Goal: Task Accomplishment & Management: Use online tool/utility

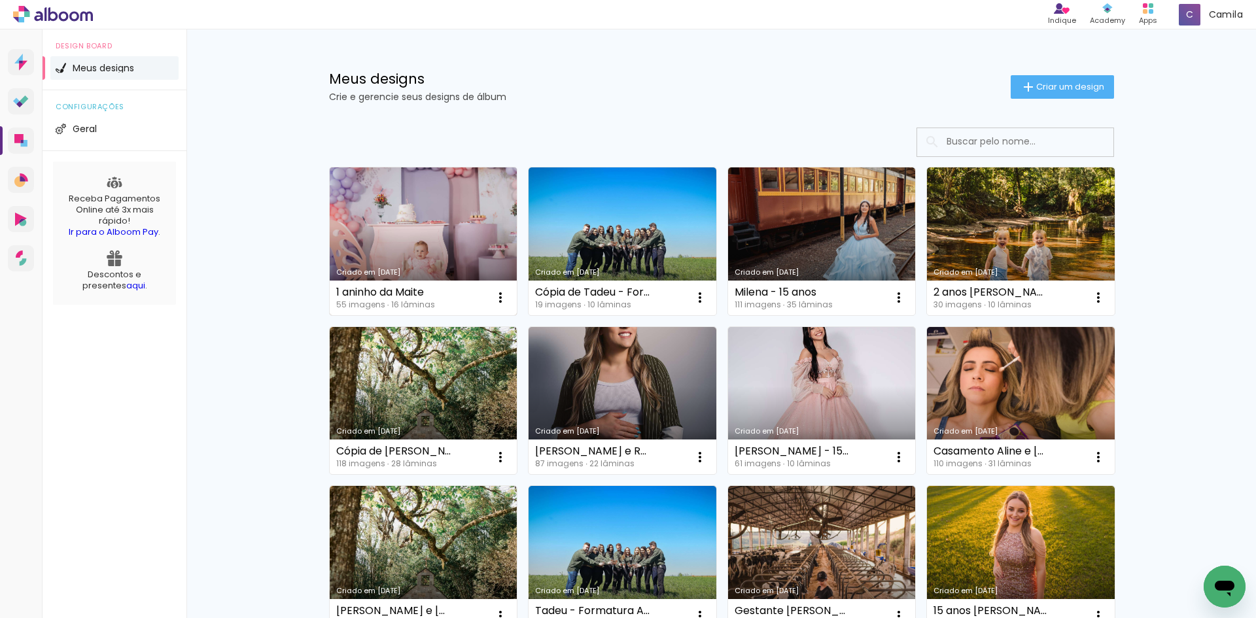
click at [441, 222] on link "Criado em [DATE]" at bounding box center [424, 241] width 188 height 148
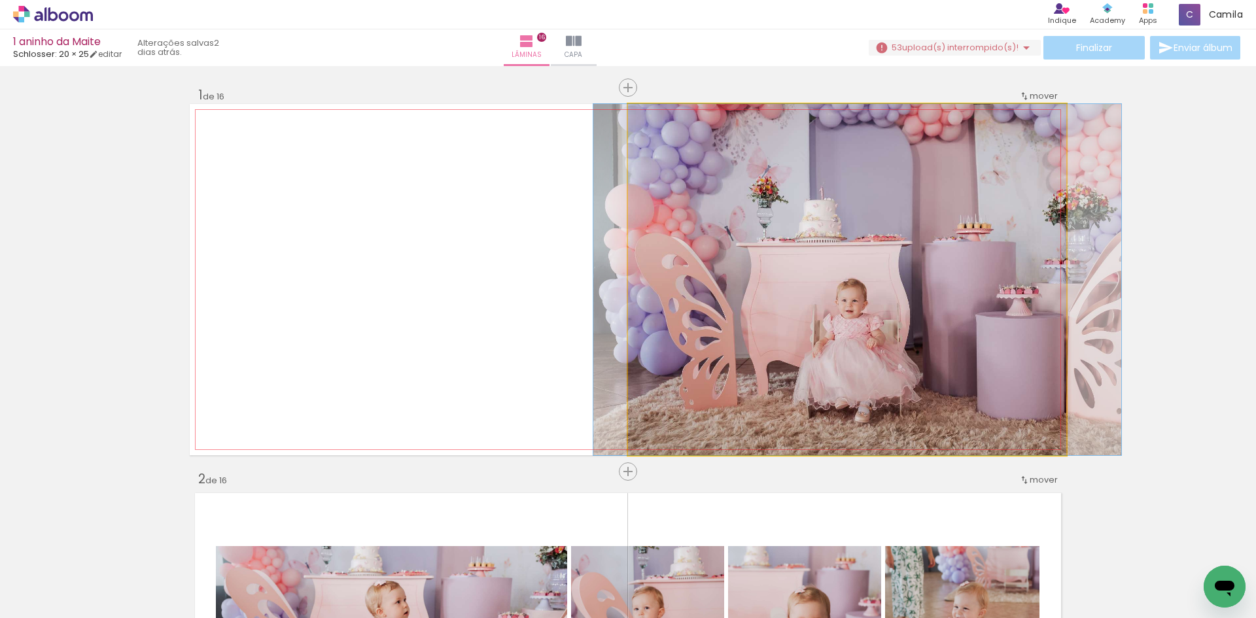
click at [798, 240] on quentale-photo at bounding box center [847, 279] width 438 height 351
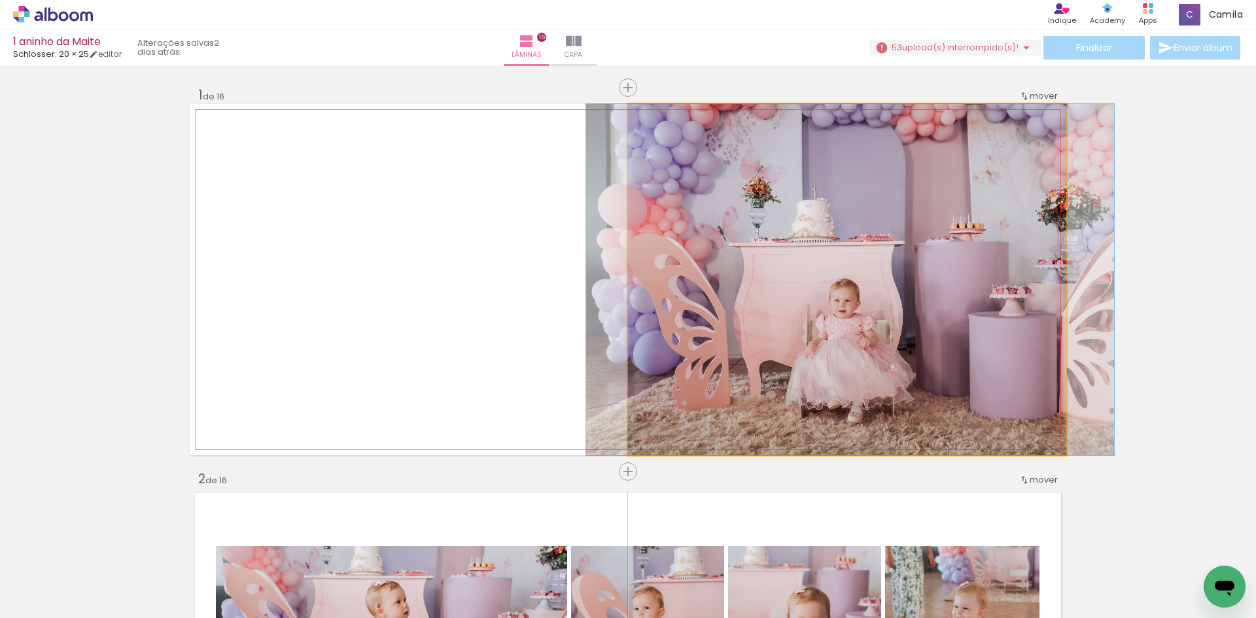
click at [790, 241] on quentale-photo at bounding box center [847, 279] width 438 height 351
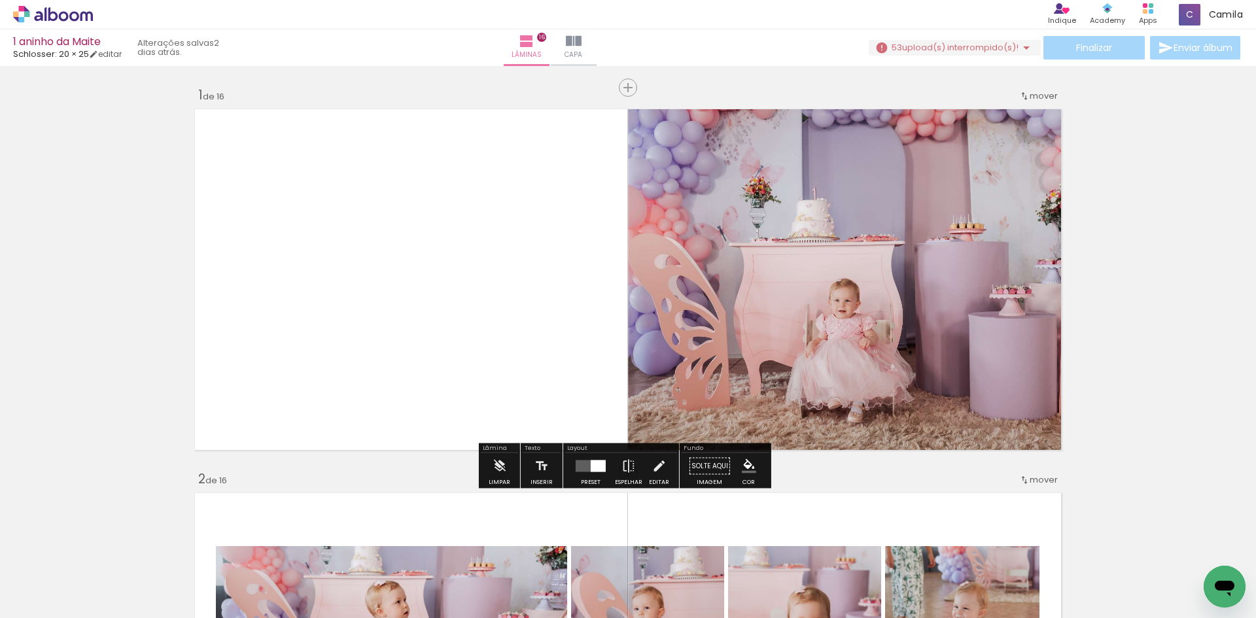
click at [577, 476] on div at bounding box center [590, 466] width 35 height 26
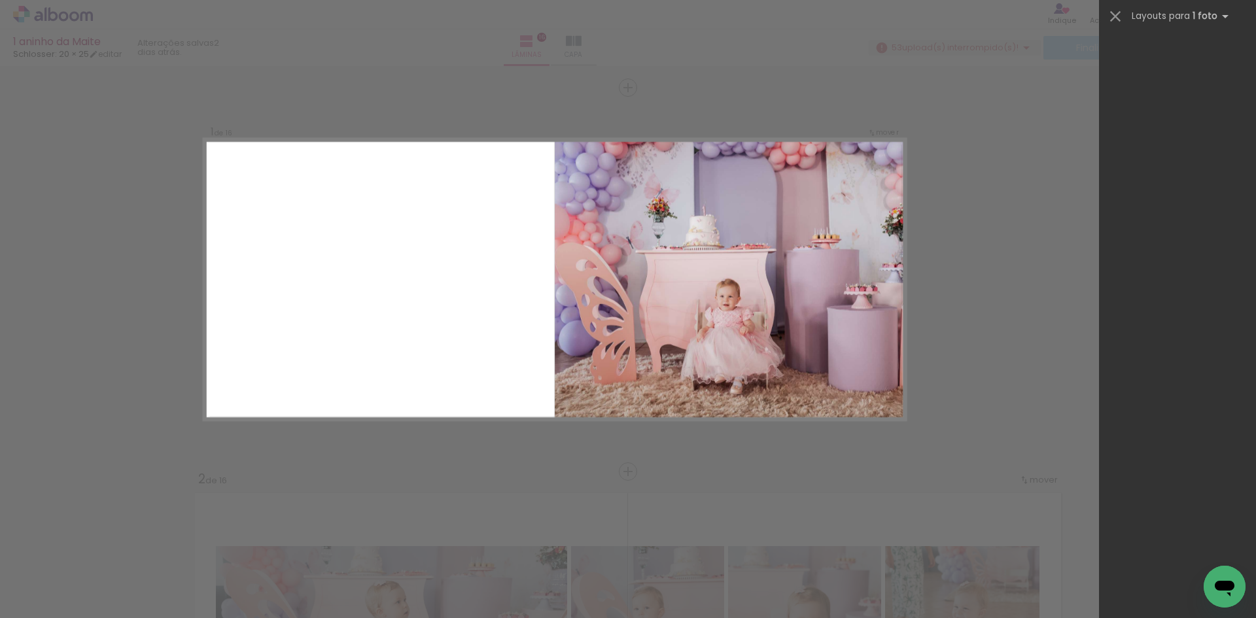
scroll to position [2905, 0]
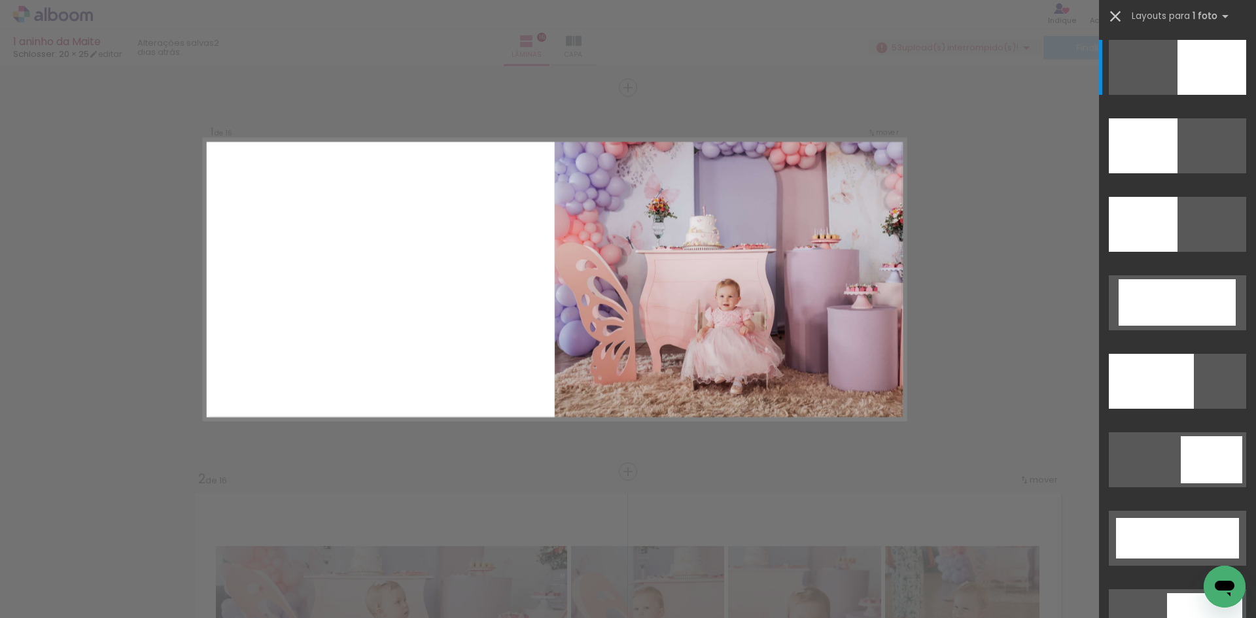
click at [1117, 19] on iron-icon at bounding box center [1115, 16] width 18 height 18
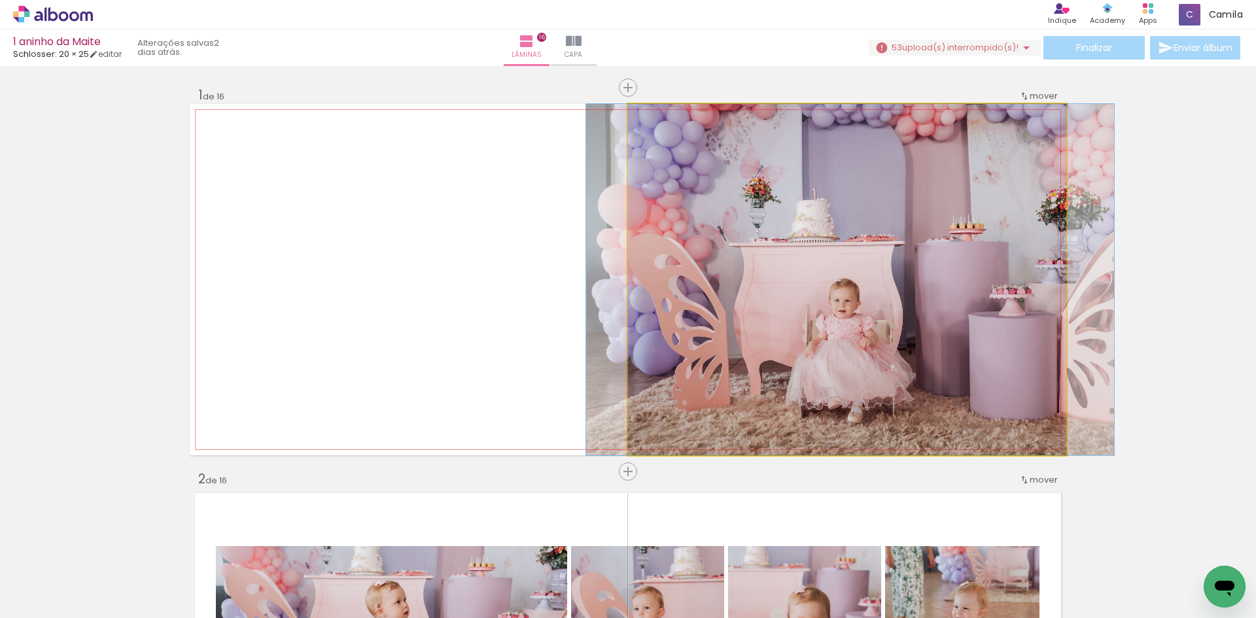
click at [841, 220] on quentale-photo at bounding box center [847, 279] width 438 height 351
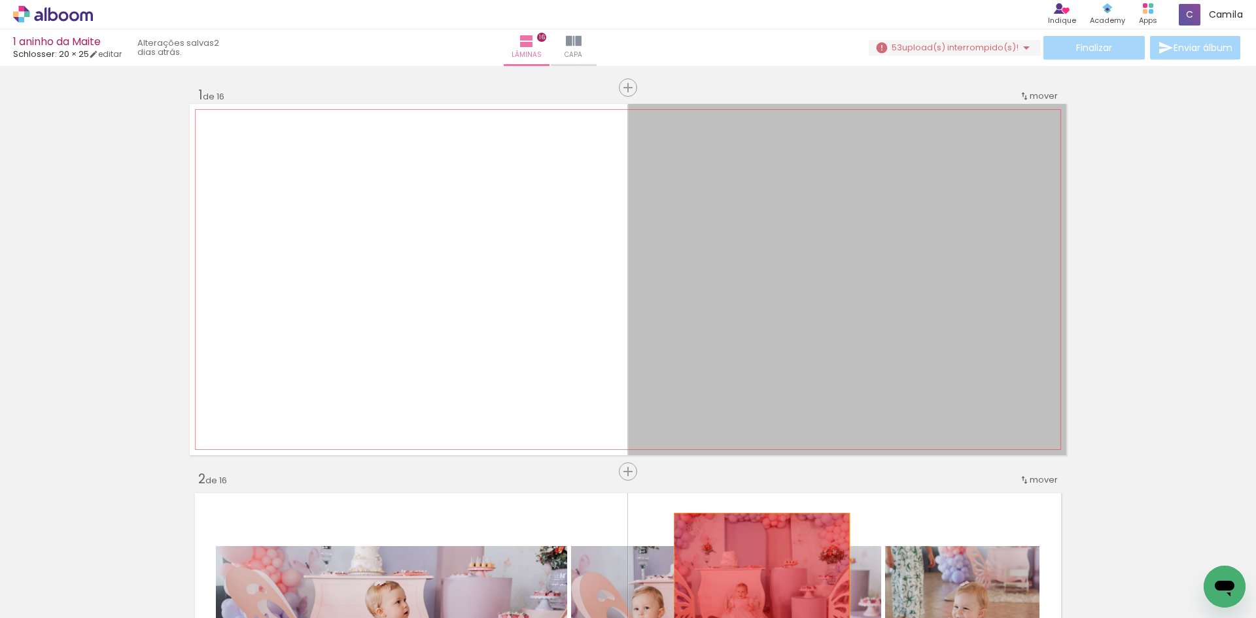
drag, startPoint x: 857, startPoint y: 268, endPoint x: 757, endPoint y: 584, distance: 331.5
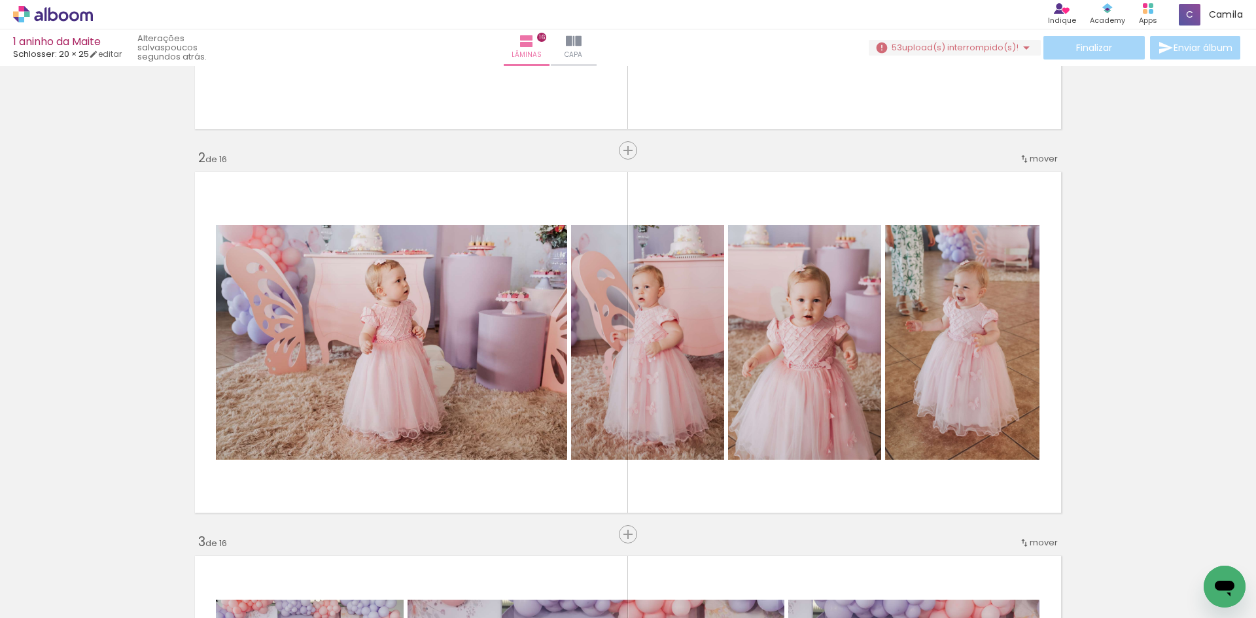
scroll to position [327, 0]
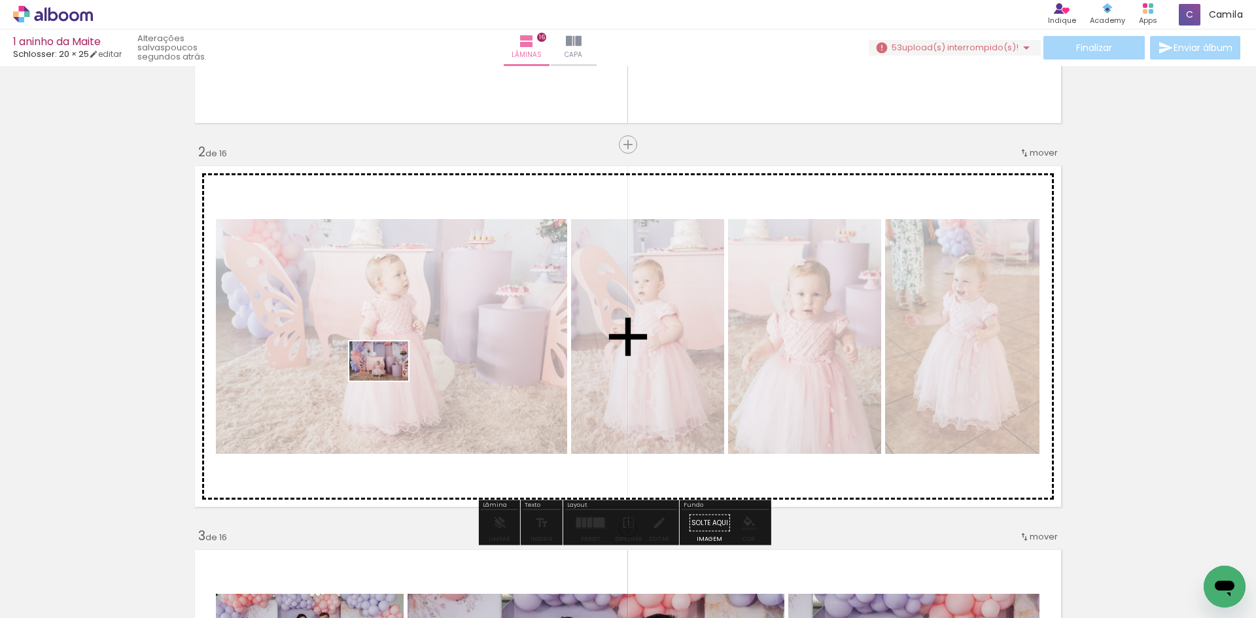
drag, startPoint x: 103, startPoint y: 580, endPoint x: 389, endPoint y: 381, distance: 347.8
click at [389, 381] on quentale-workspace at bounding box center [628, 309] width 1256 height 618
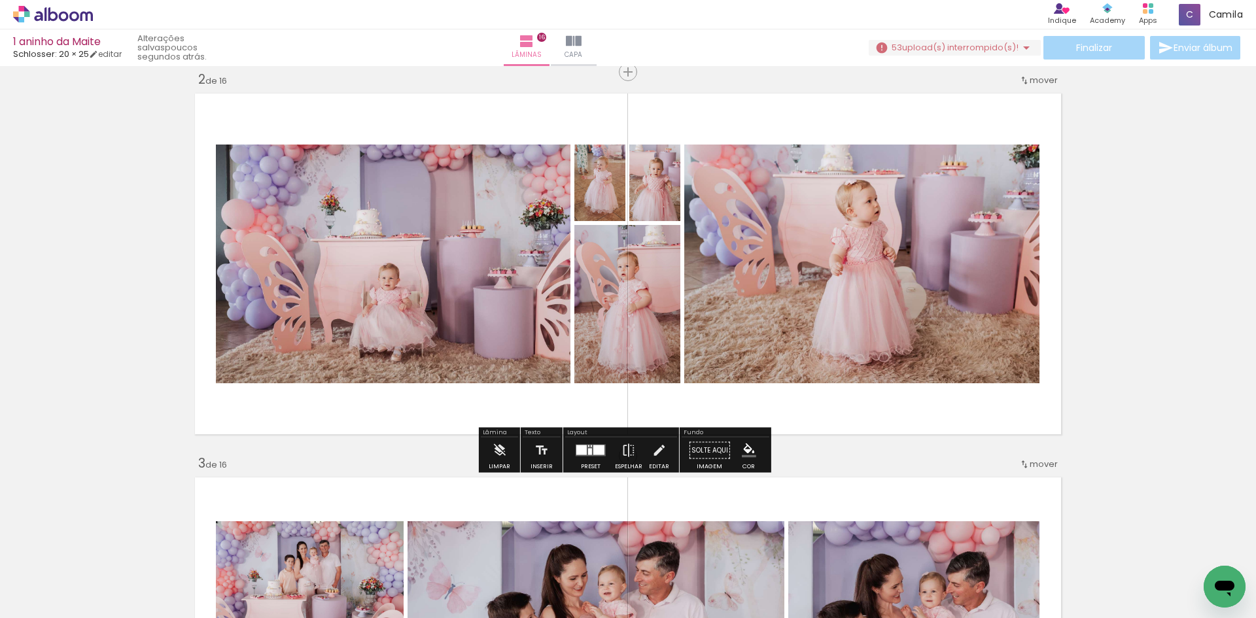
scroll to position [393, 0]
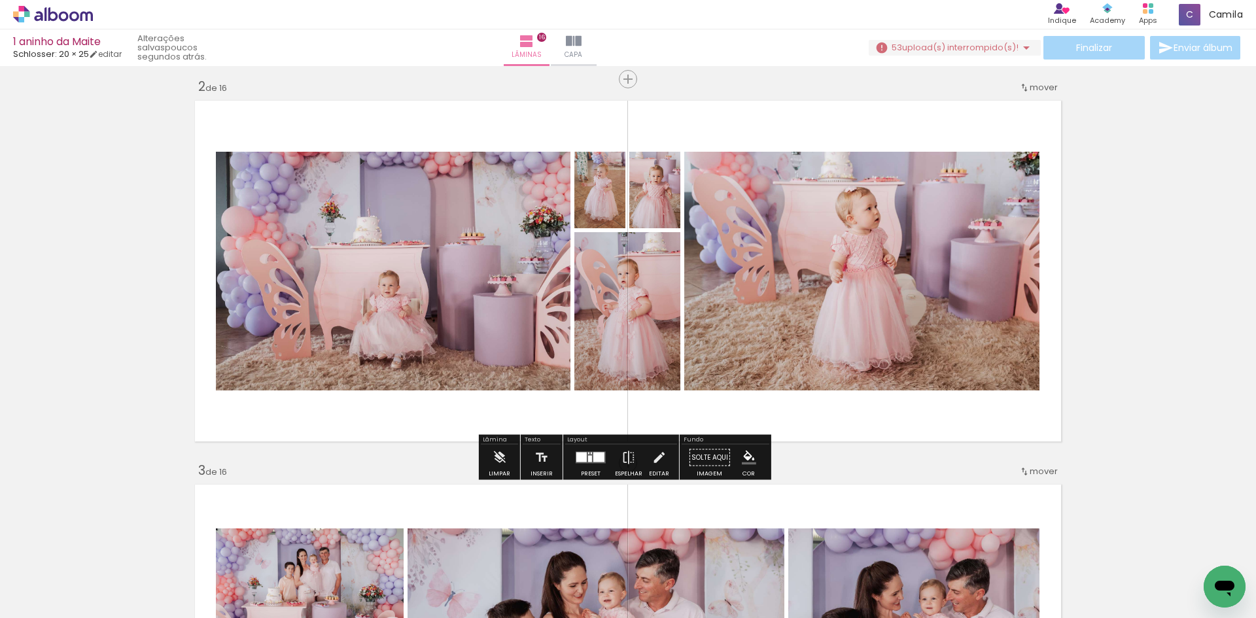
click at [596, 465] on div at bounding box center [590, 458] width 35 height 26
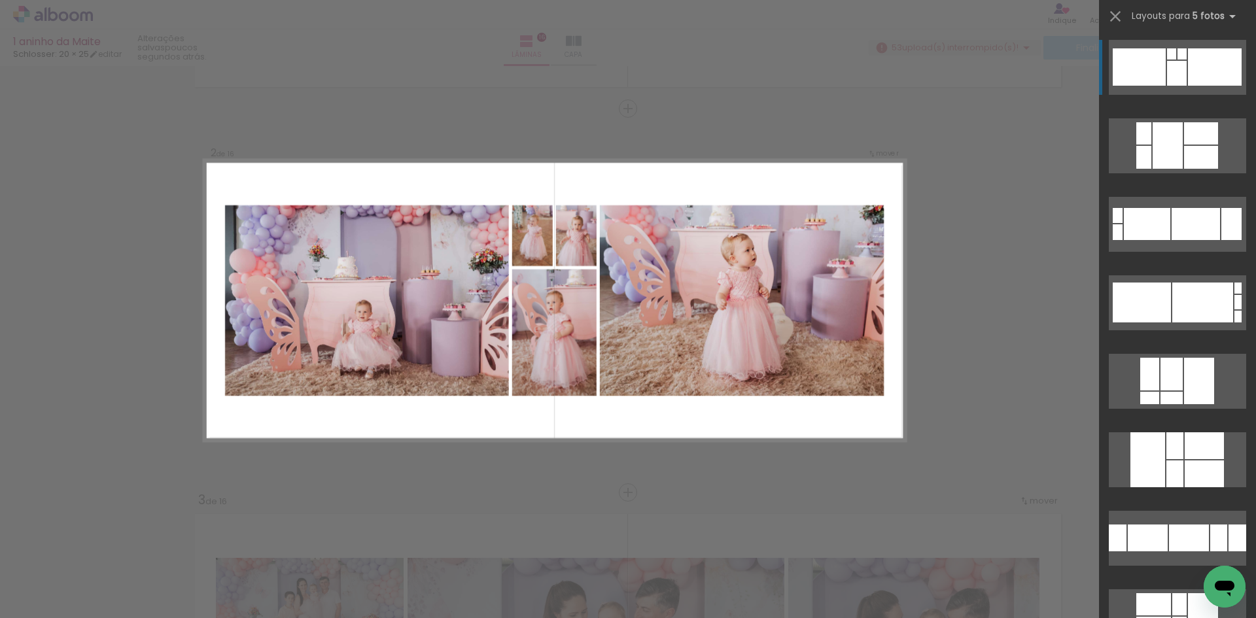
scroll to position [362, 0]
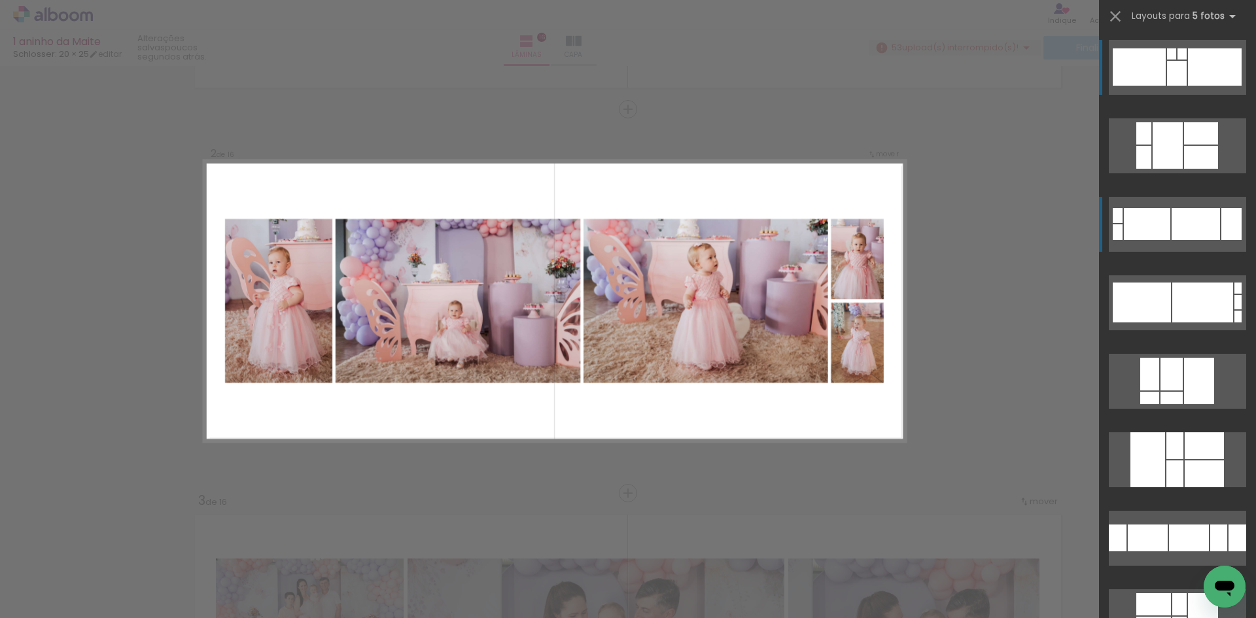
click at [1178, 211] on div at bounding box center [1196, 224] width 48 height 32
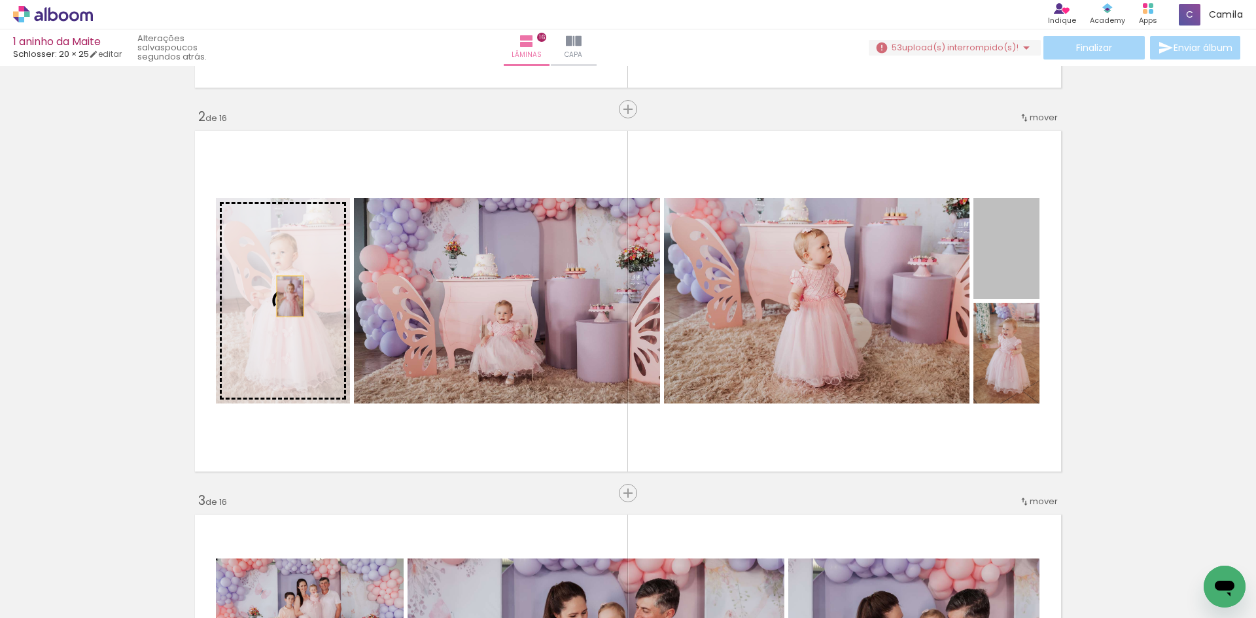
drag, startPoint x: 1010, startPoint y: 256, endPoint x: 285, endPoint y: 296, distance: 726.1
click at [0, 0] on slot at bounding box center [0, 0] width 0 height 0
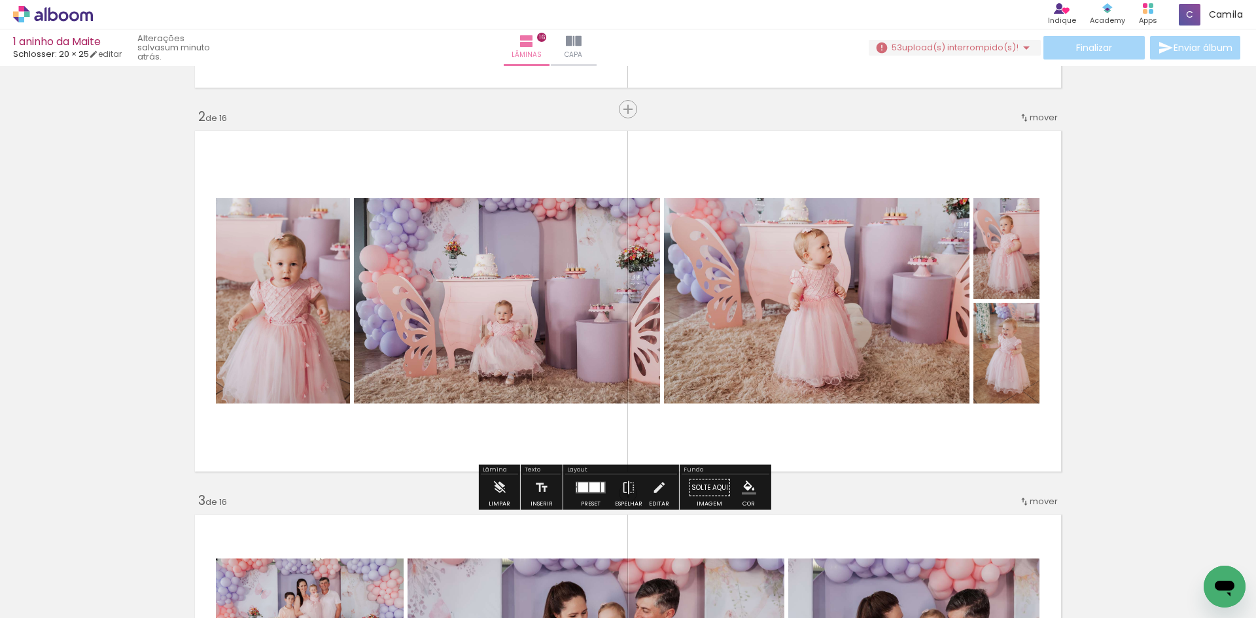
click at [586, 497] on div at bounding box center [590, 488] width 35 height 26
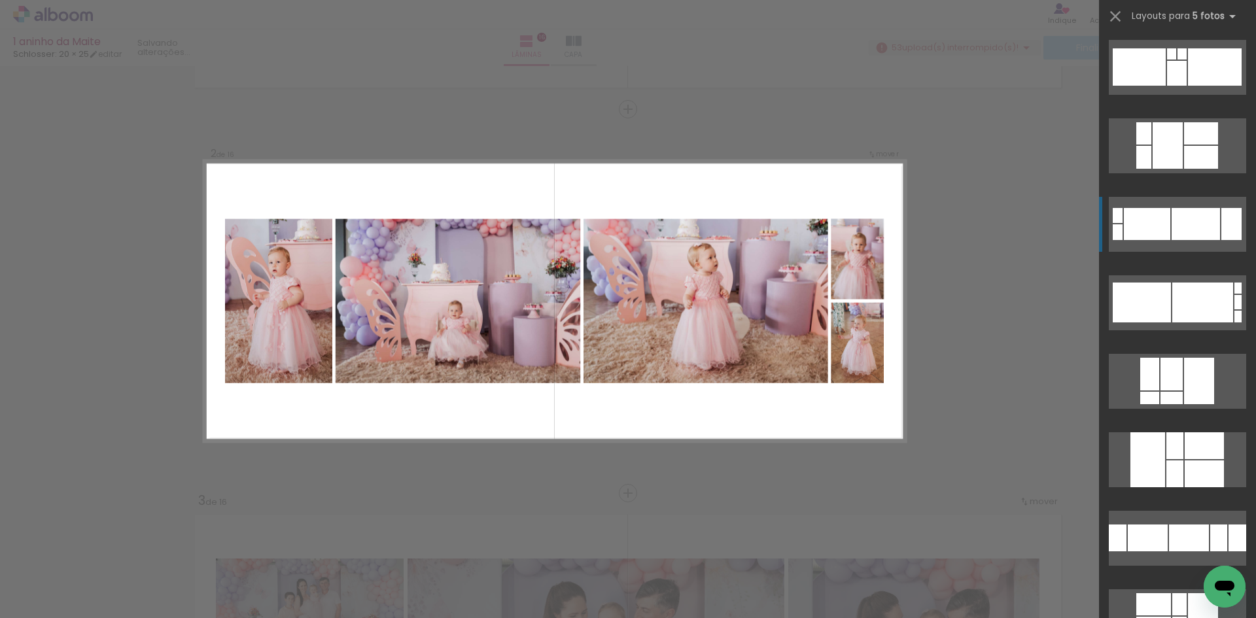
scroll to position [157, 0]
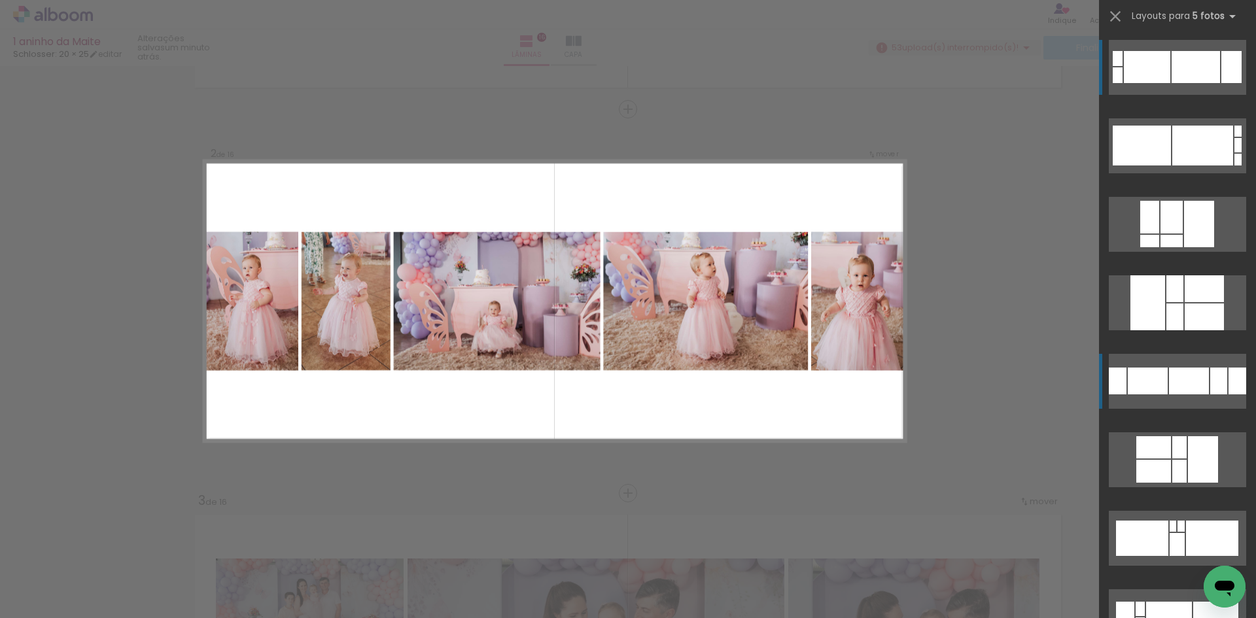
click at [1145, 383] on div at bounding box center [1148, 381] width 40 height 27
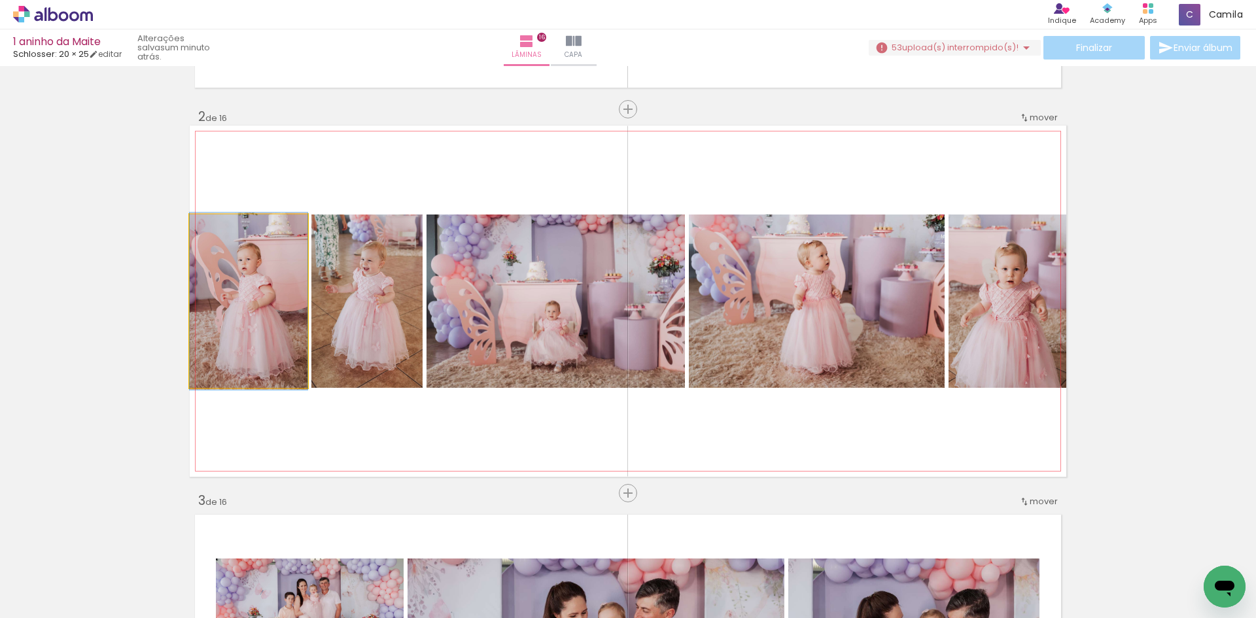
click at [236, 301] on quentale-photo at bounding box center [249, 301] width 118 height 173
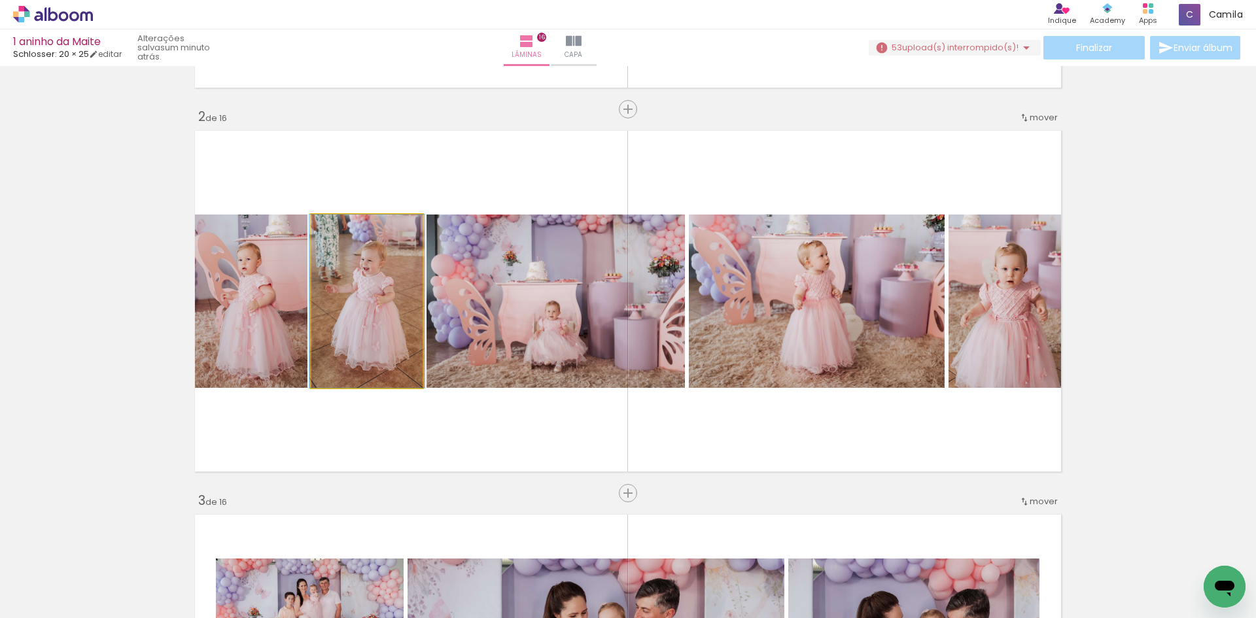
click at [326, 268] on quentale-photo at bounding box center [366, 301] width 111 height 173
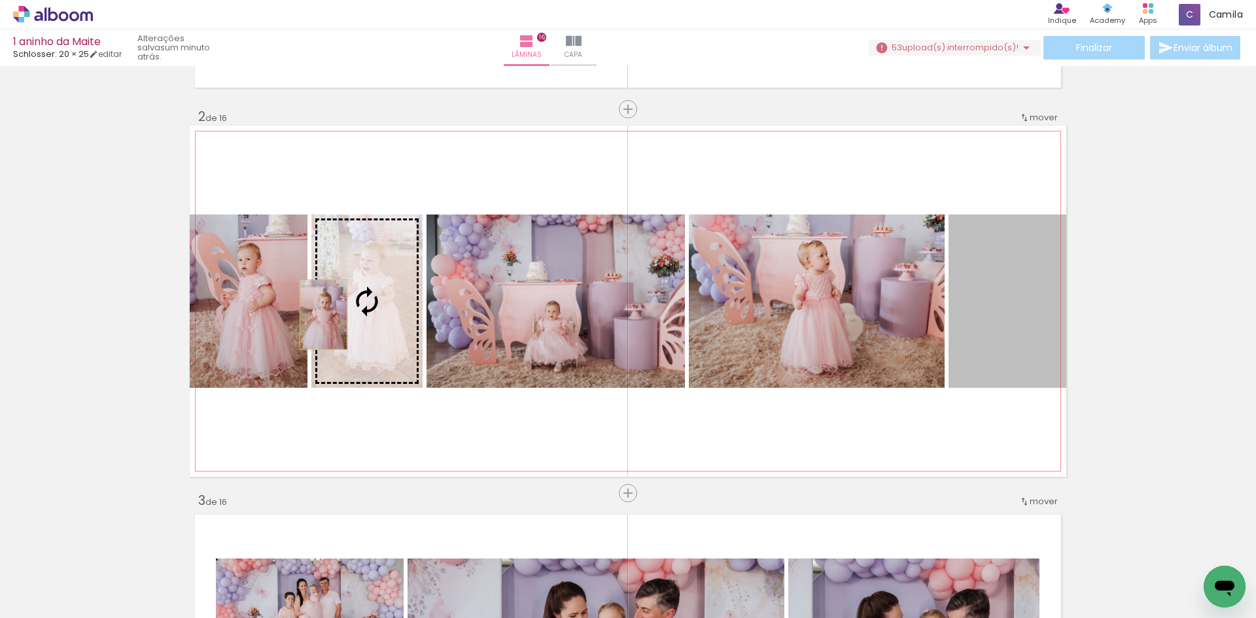
drag, startPoint x: 1018, startPoint y: 344, endPoint x: 319, endPoint y: 315, distance: 700.0
click at [0, 0] on slot at bounding box center [0, 0] width 0 height 0
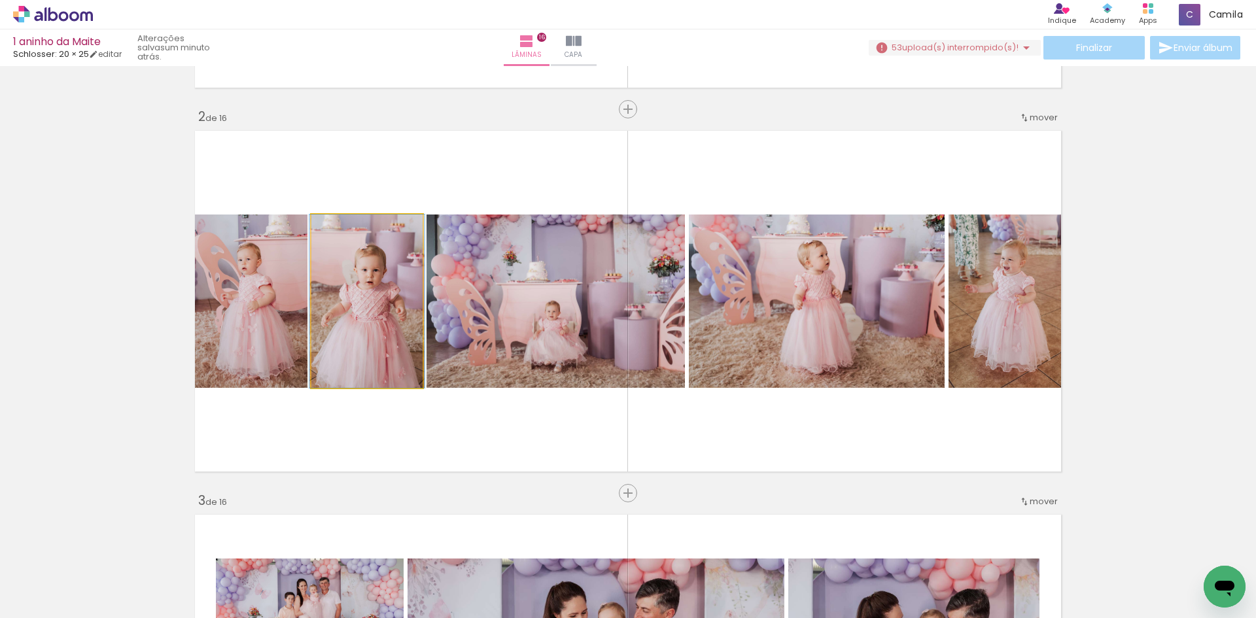
click at [397, 280] on quentale-photo at bounding box center [366, 301] width 111 height 173
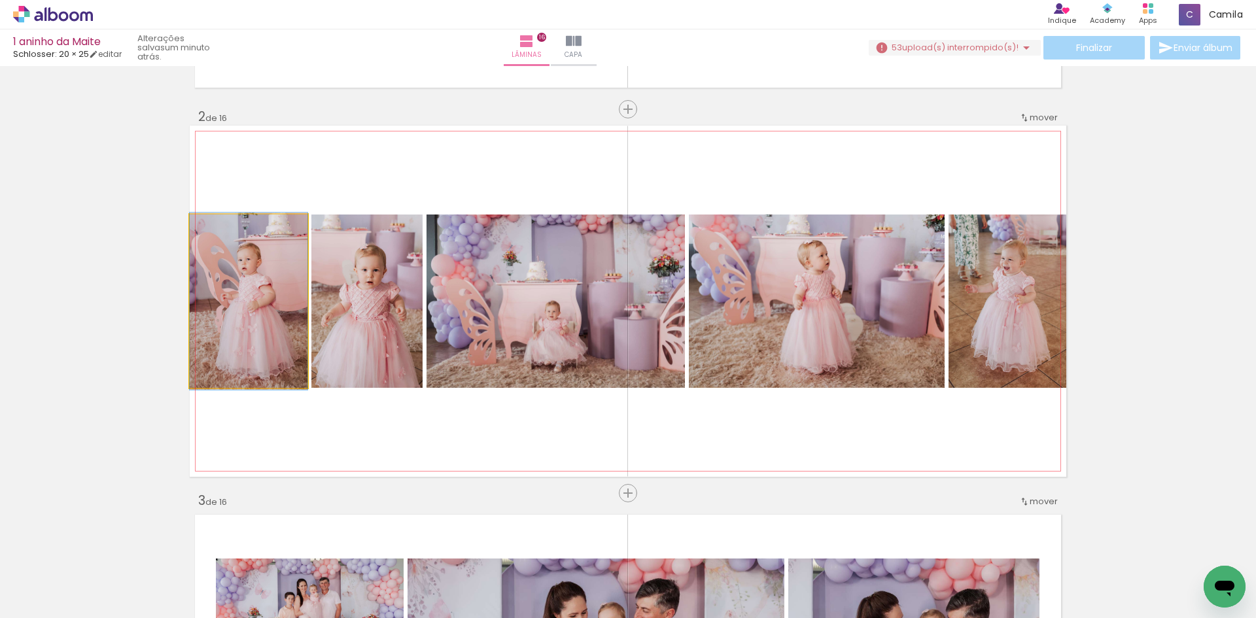
click at [269, 296] on quentale-photo at bounding box center [249, 301] width 118 height 173
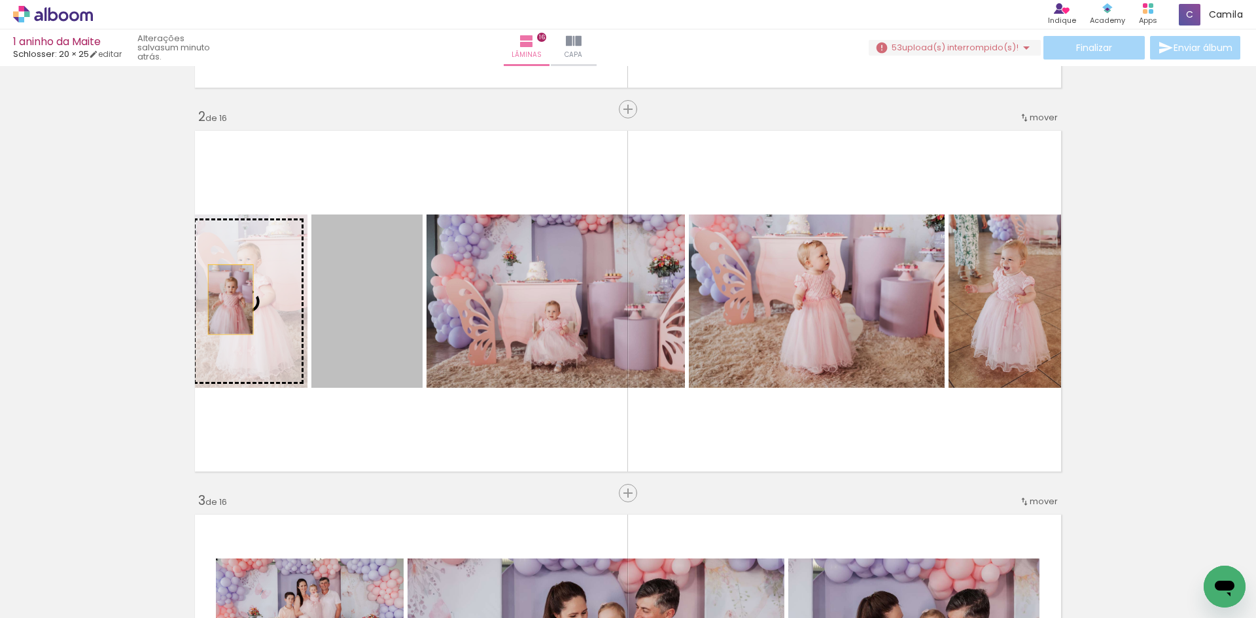
drag, startPoint x: 368, startPoint y: 297, endPoint x: 226, endPoint y: 300, distance: 142.0
click at [0, 0] on slot at bounding box center [0, 0] width 0 height 0
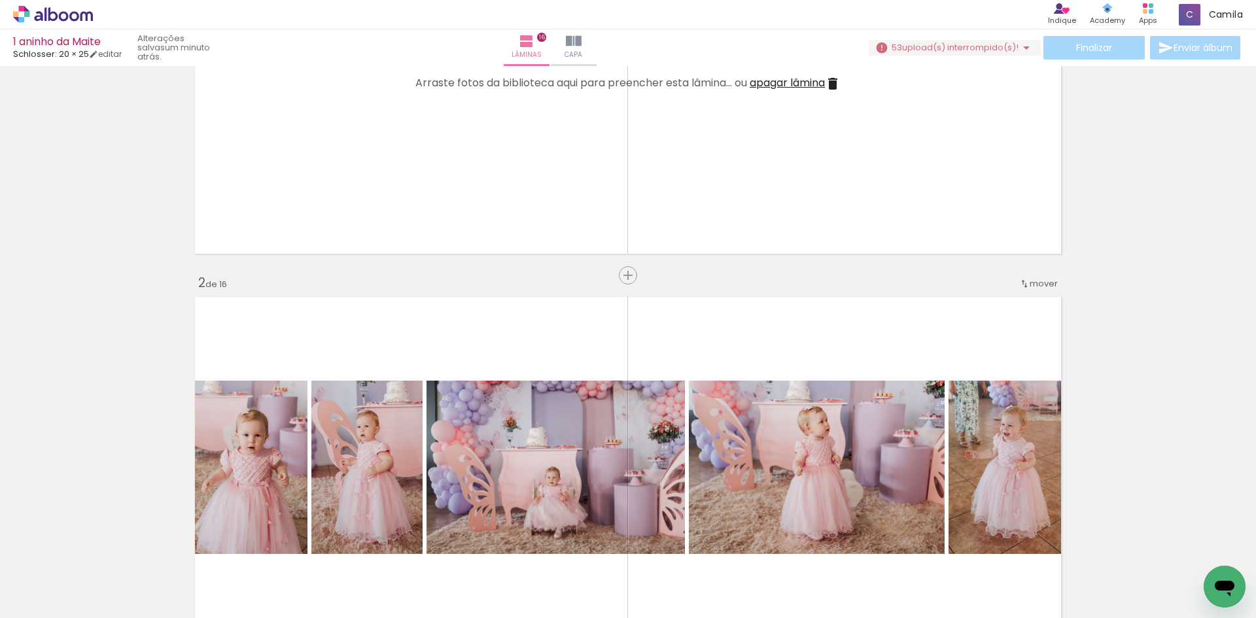
scroll to position [523, 0]
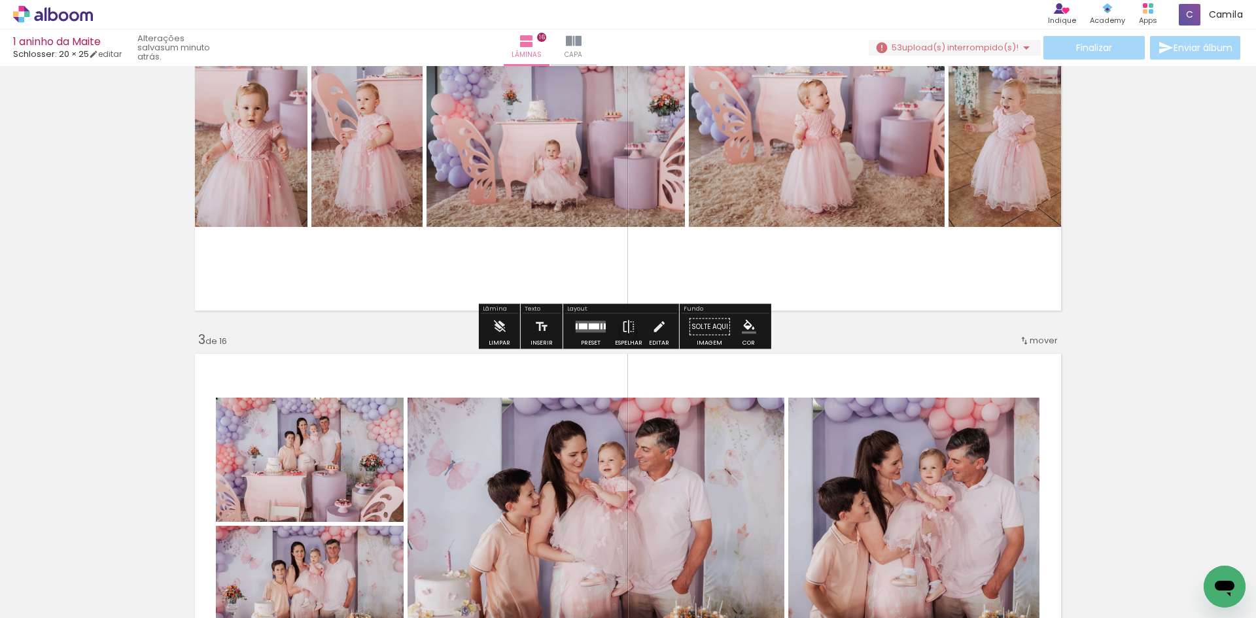
click at [596, 327] on div at bounding box center [594, 327] width 10 height 6
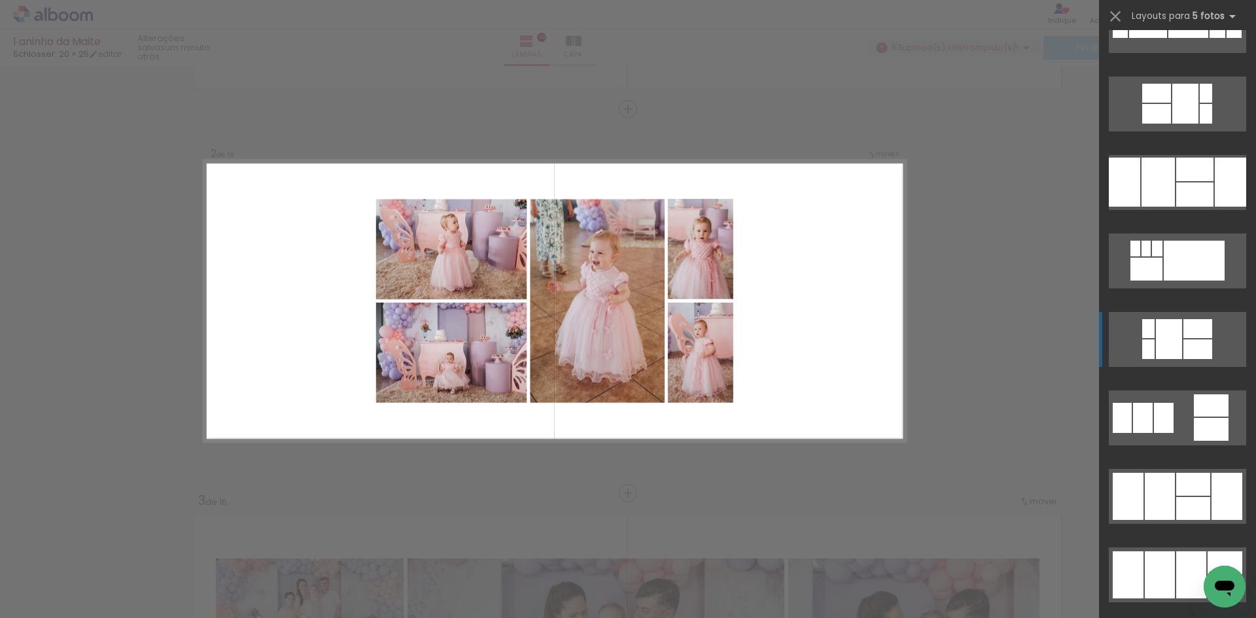
scroll to position [1191, 0]
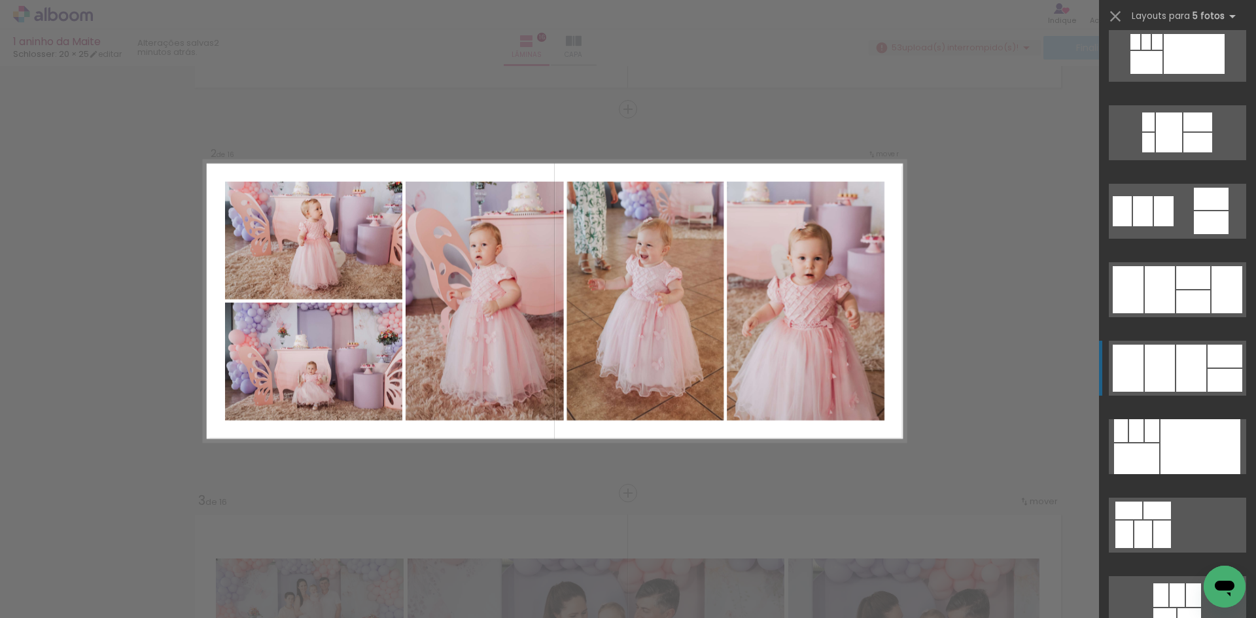
click at [1154, 355] on div at bounding box center [1160, 368] width 30 height 47
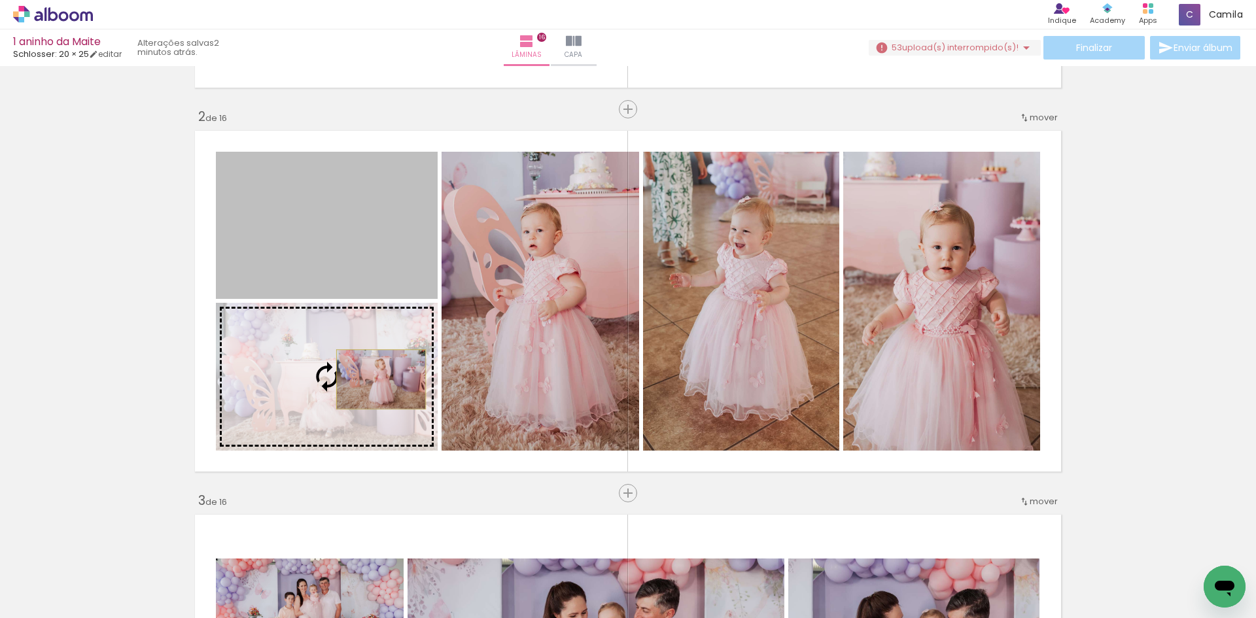
drag, startPoint x: 387, startPoint y: 224, endPoint x: 376, endPoint y: 381, distance: 157.4
click at [0, 0] on slot at bounding box center [0, 0] width 0 height 0
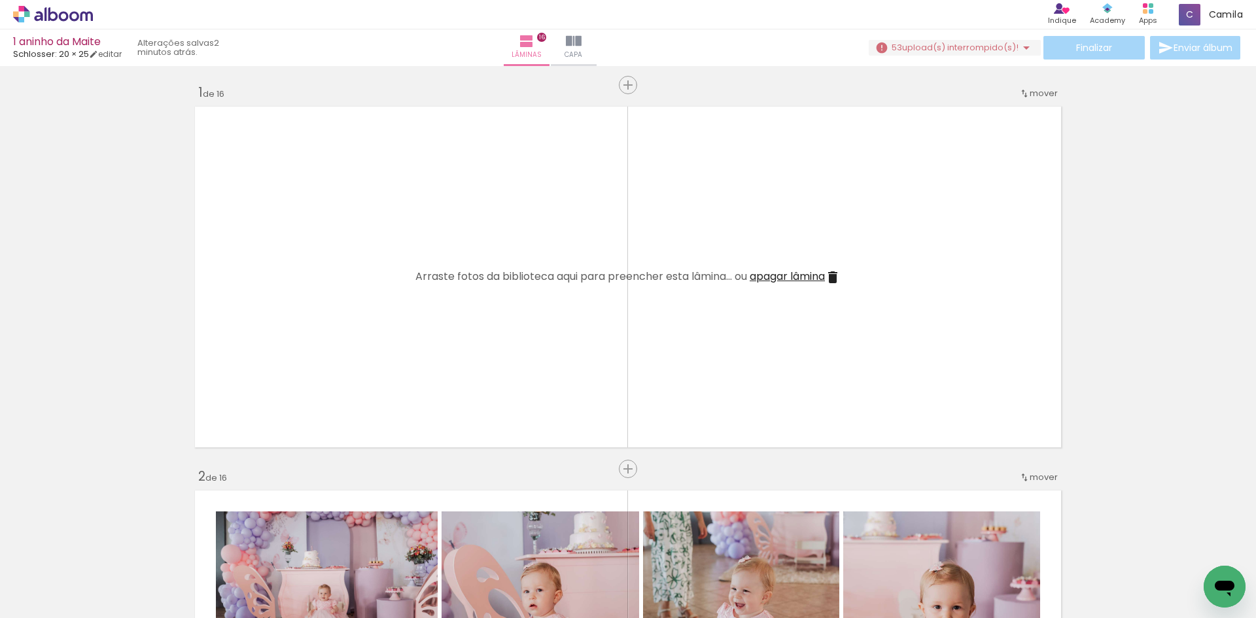
scroll to position [0, 0]
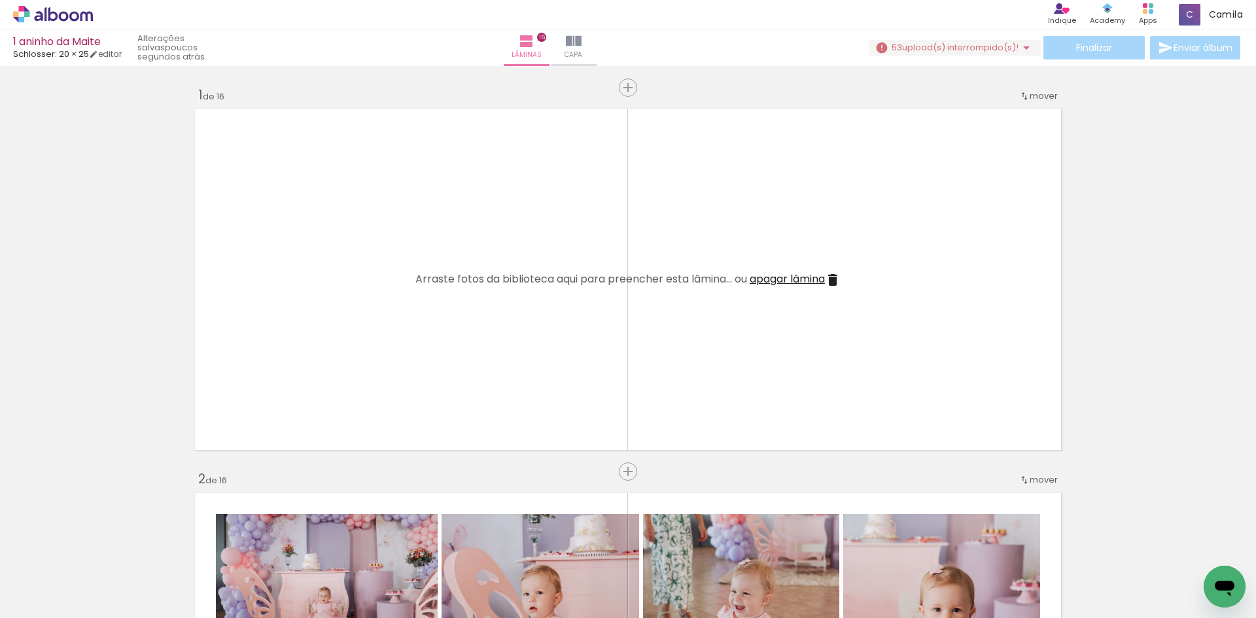
scroll to position [1191, 0]
click at [1006, 43] on span "upload(s) interrompido(s)!" at bounding box center [960, 47] width 116 height 12
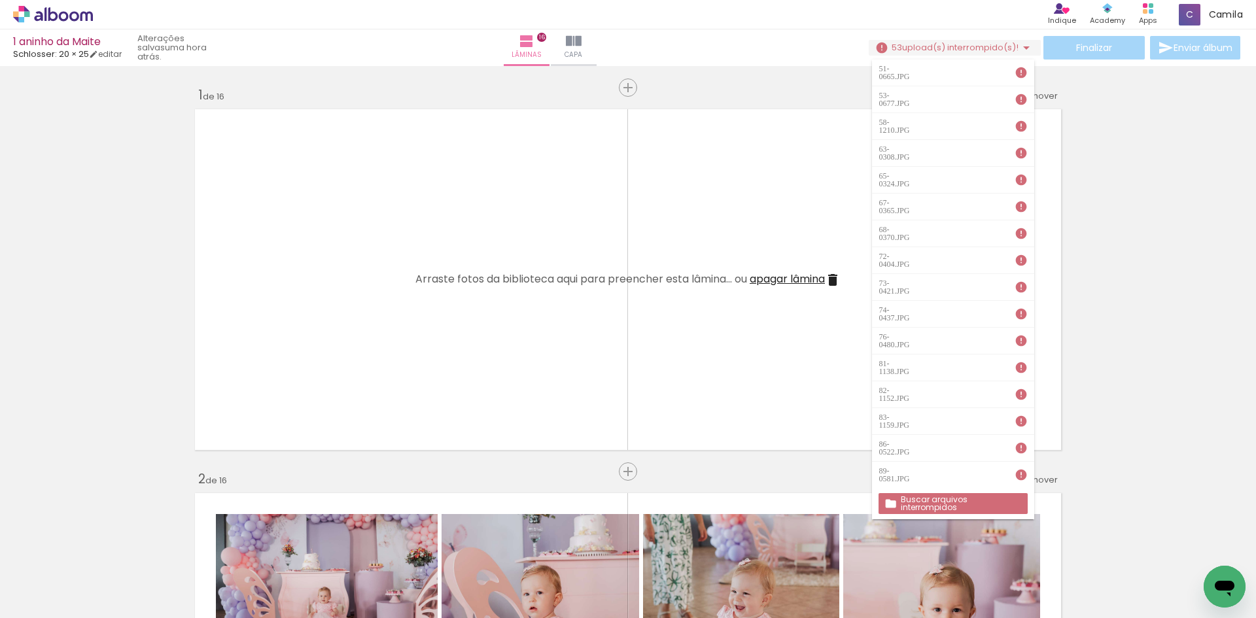
click at [0, 0] on slot "Buscar arquivos interrompidos" at bounding box center [0, 0] width 0 height 0
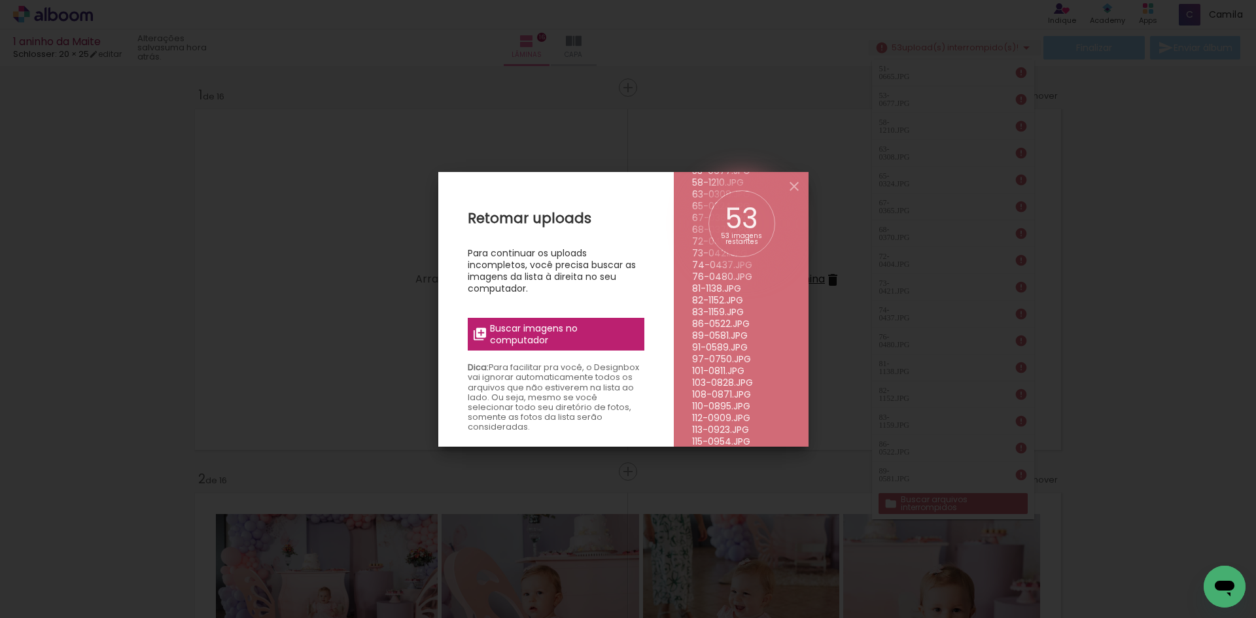
scroll to position [393, 0]
click at [596, 336] on span "Buscar imagens no computador" at bounding box center [563, 335] width 146 height 24
click at [0, 0] on input "file" at bounding box center [0, 0] width 0 height 0
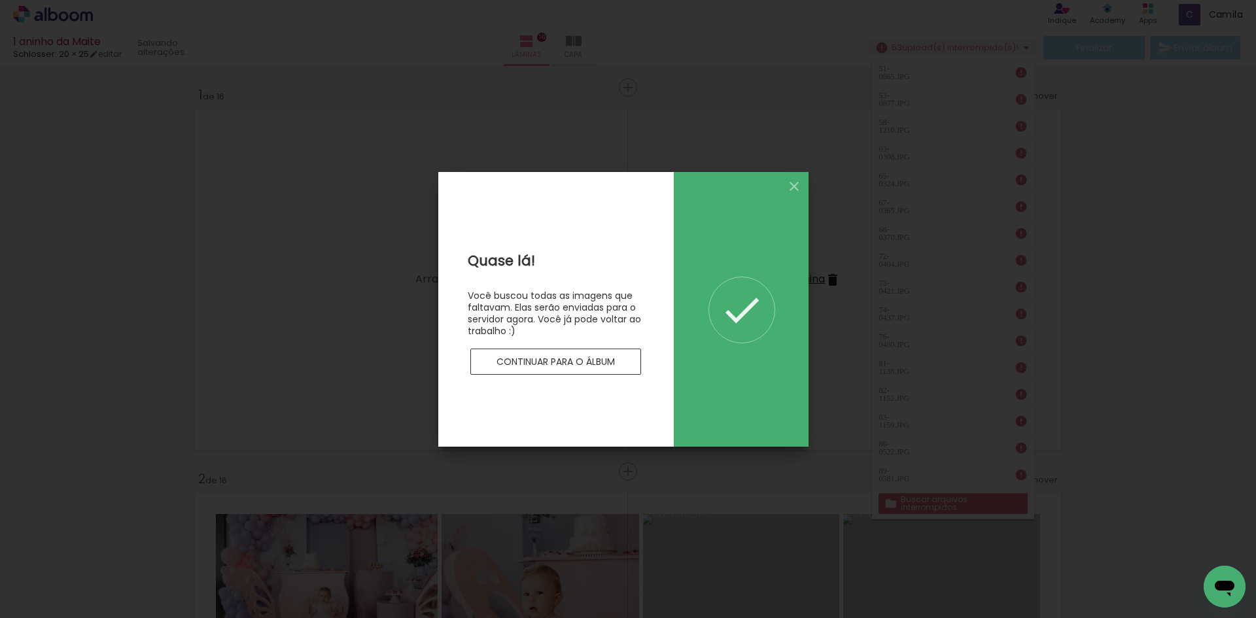
scroll to position [0, 0]
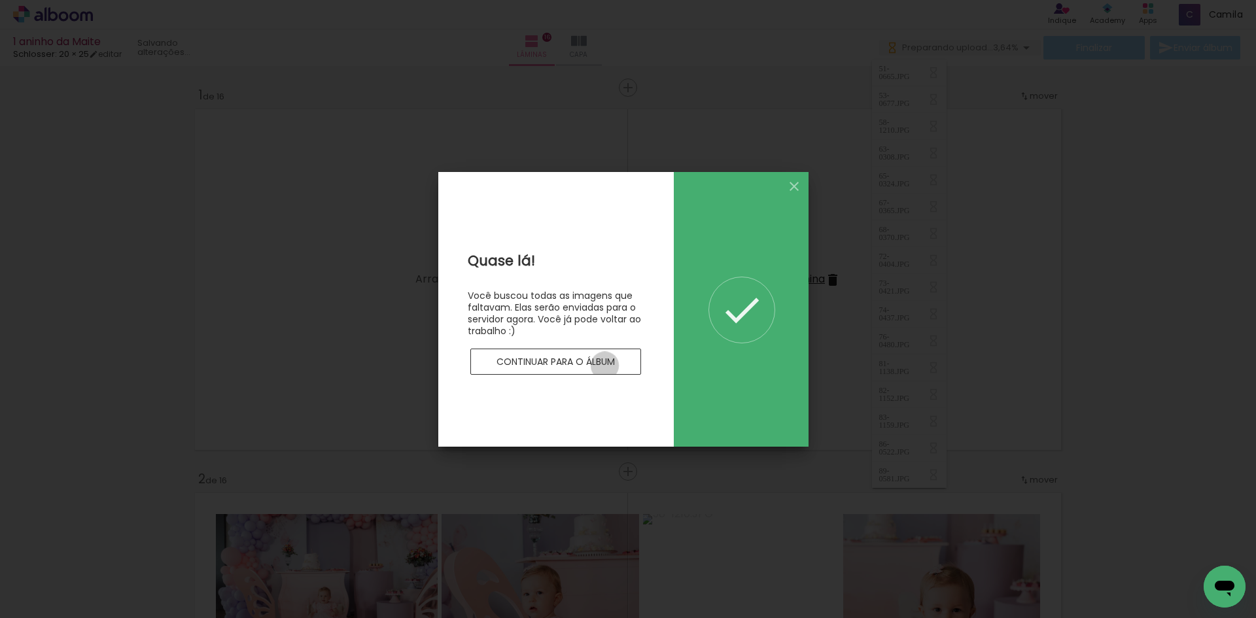
click at [0, 0] on slot "Continuar para o álbum" at bounding box center [0, 0] width 0 height 0
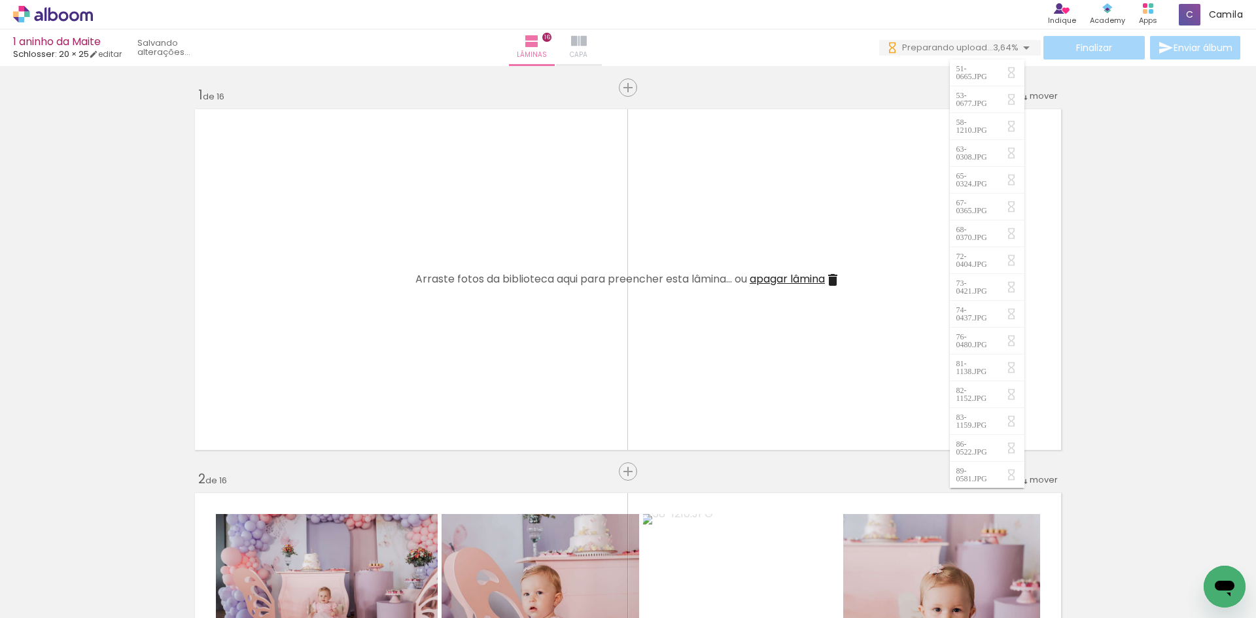
click at [587, 47] on iron-icon at bounding box center [579, 41] width 16 height 16
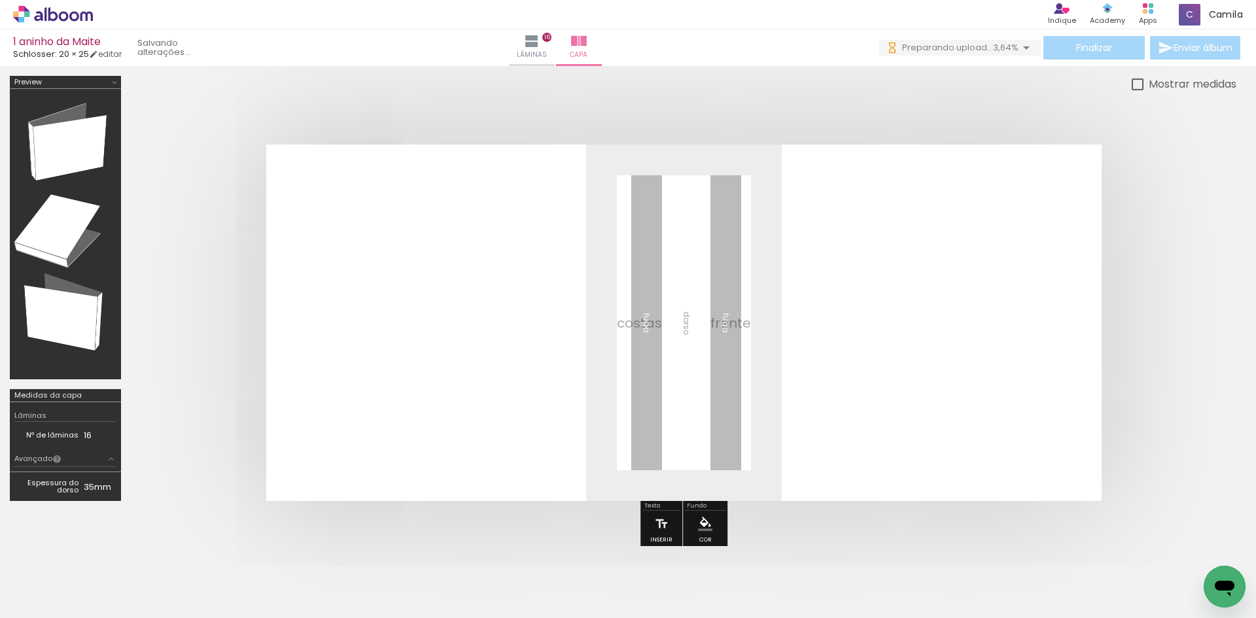
scroll to position [0, 2959]
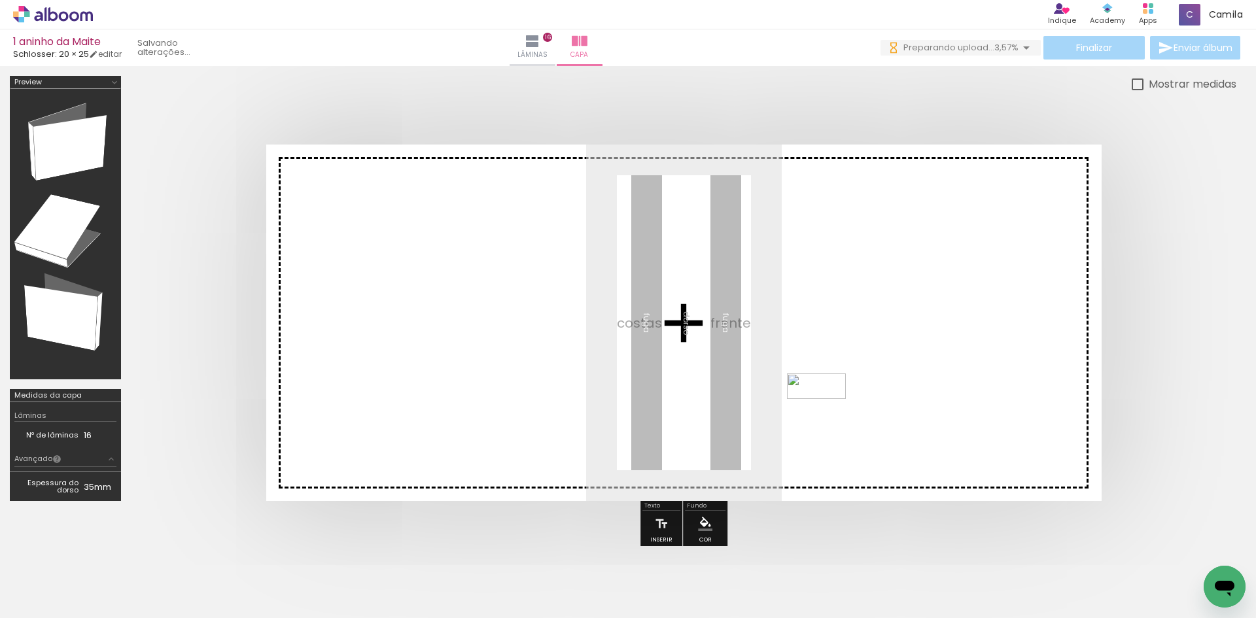
drag, startPoint x: 1194, startPoint y: 576, endPoint x: 675, endPoint y: 351, distance: 565.3
click at [675, 351] on quentale-workspace at bounding box center [628, 309] width 1256 height 618
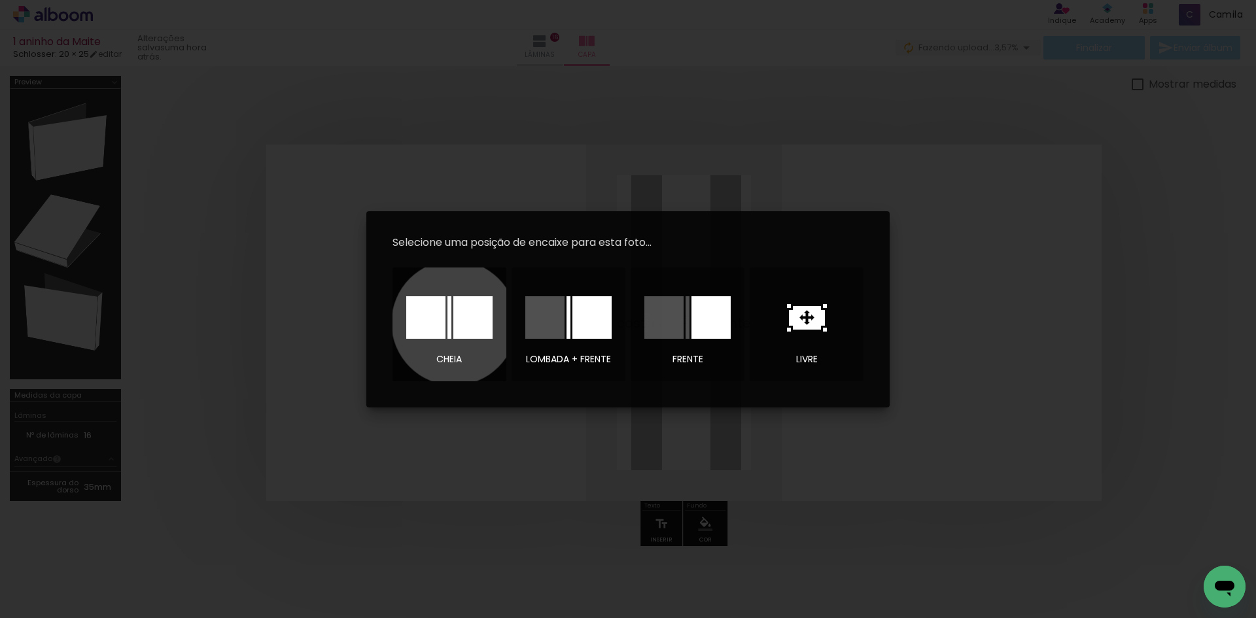
click at [454, 323] on div at bounding box center [472, 317] width 39 height 43
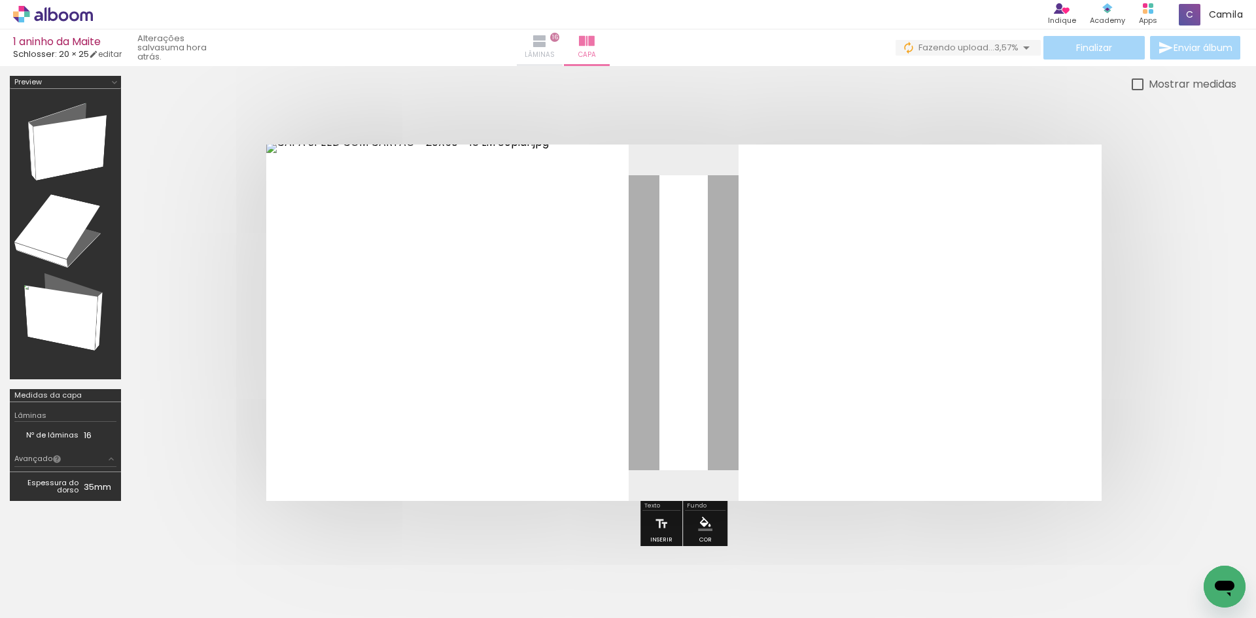
click at [555, 53] on span "Lâminas" at bounding box center [540, 55] width 30 height 12
